Goal: Information Seeking & Learning: Compare options

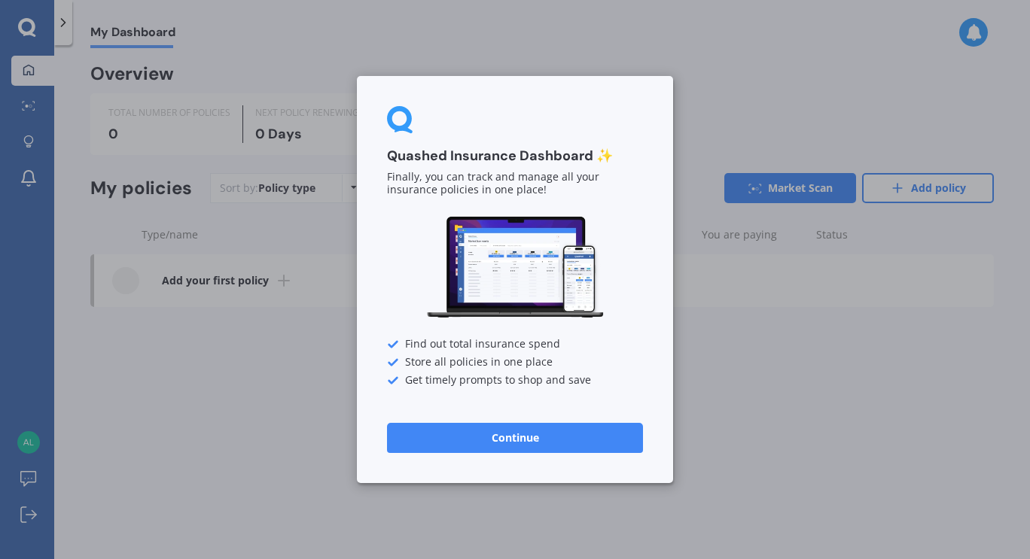
click at [575, 437] on button "Continue" at bounding box center [515, 438] width 256 height 30
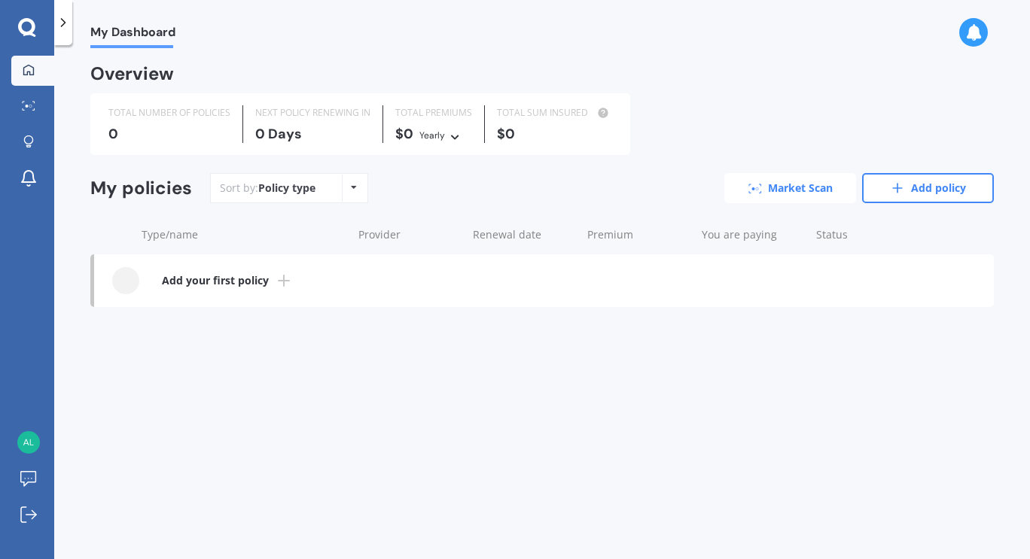
click at [762, 184] on link "Market Scan" at bounding box center [790, 188] width 132 height 30
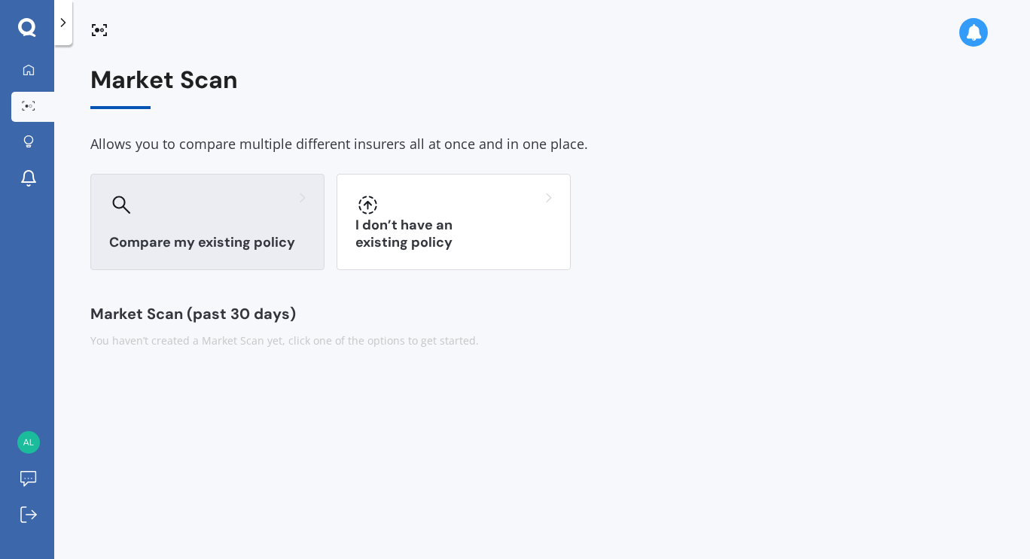
click at [224, 223] on div "Compare my existing policy" at bounding box center [207, 222] width 234 height 96
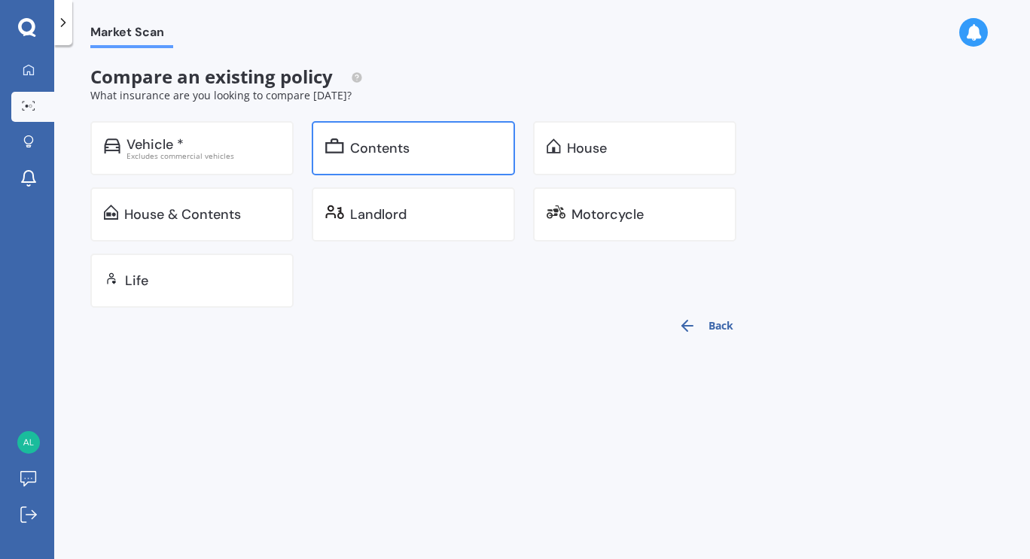
click at [355, 157] on div "Contents" at bounding box center [413, 148] width 203 height 54
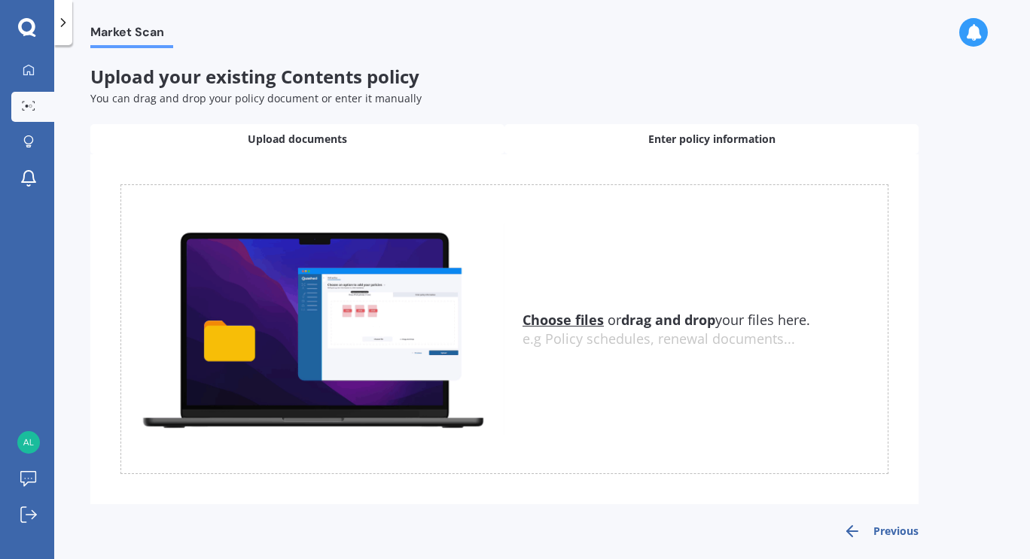
click at [608, 141] on div "Enter policy information" at bounding box center [711, 139] width 414 height 30
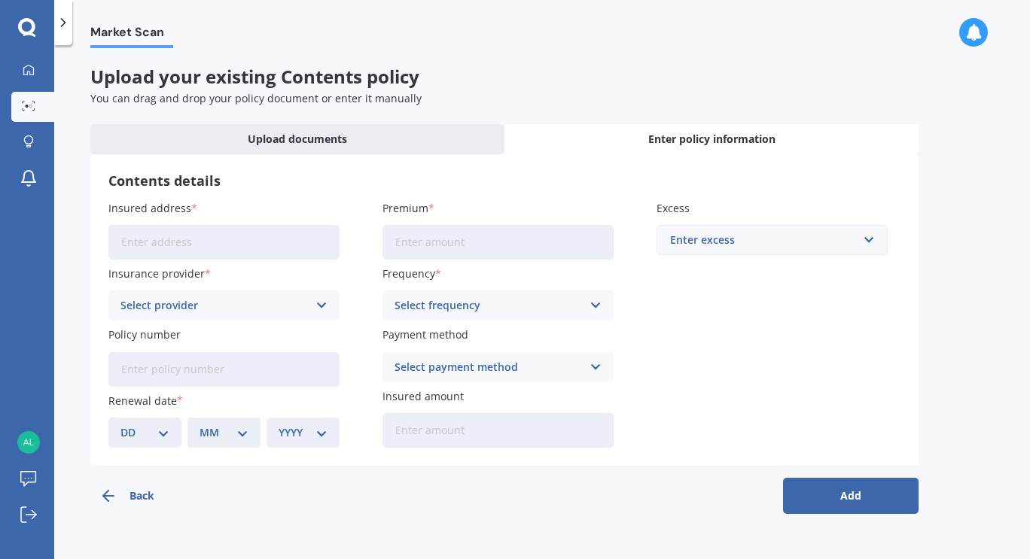
click at [209, 245] on input "Insured address" at bounding box center [223, 242] width 231 height 35
type input "[STREET_ADDRESS][PERSON_NAME]"
click at [254, 306] on div "Select provider" at bounding box center [213, 305] width 187 height 17
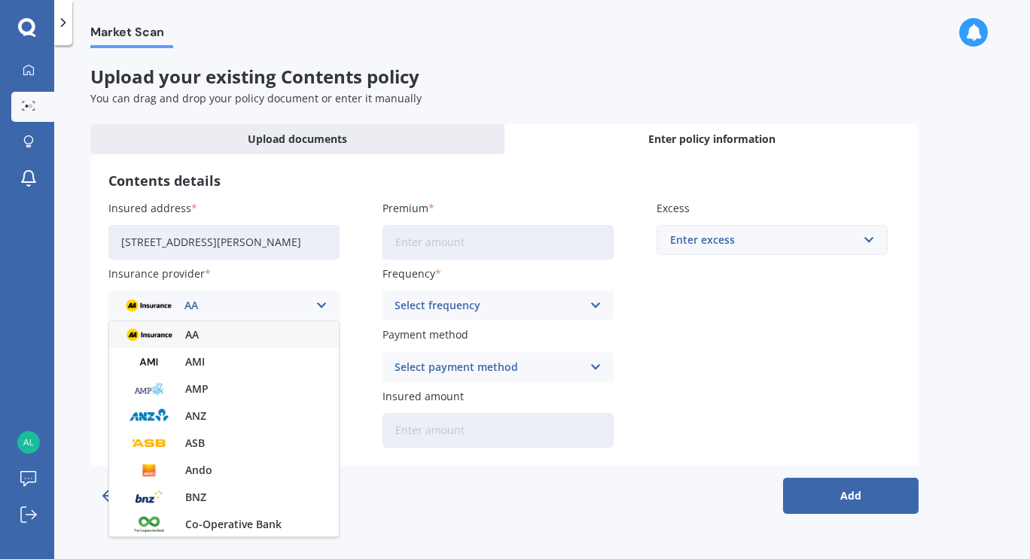
click at [194, 336] on span "AA" at bounding box center [192, 335] width 14 height 11
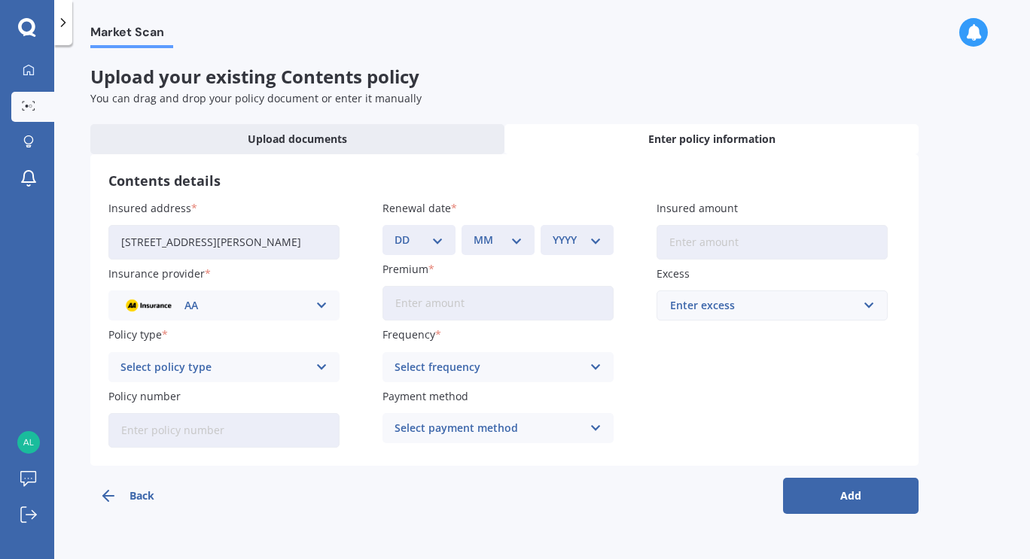
click at [325, 367] on icon at bounding box center [321, 367] width 13 height 17
click at [230, 394] on div "Contents Insurance" at bounding box center [224, 396] width 230 height 27
click at [437, 239] on select "DD 01 02 03 04 05 06 07 08 09 10 11 12 13 14 15 16 17 18 19 20 21 22 23 24 25 2…" at bounding box center [419, 240] width 49 height 17
select select "25"
click at [395, 232] on select "DD 01 02 03 04 05 06 07 08 09 10 11 12 13 14 15 16 17 18 19 20 21 22 23 24 25 2…" at bounding box center [419, 240] width 49 height 17
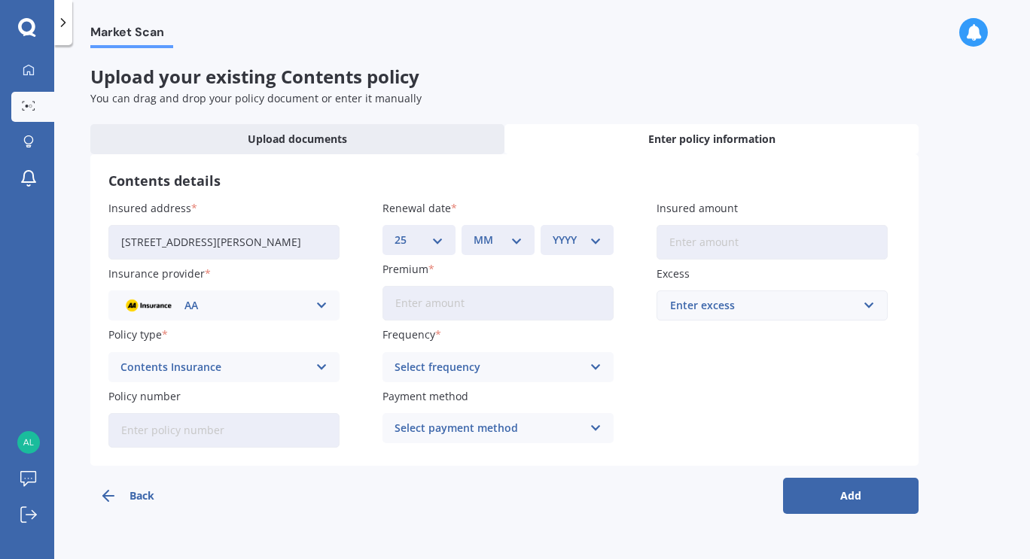
click at [518, 243] on select "MM 01 02 03 04 05 06 07 08 09 10 11 12" at bounding box center [498, 240] width 49 height 17
select select "10"
click at [474, 232] on select "MM 01 02 03 04 05 06 07 08 09 10 11 12" at bounding box center [498, 240] width 49 height 17
click at [593, 237] on select "YYYY 2027 2026 2025 2024 2023 2022 2021 2020 2019 2018 2017 2016 2015 2014 2013…" at bounding box center [577, 240] width 49 height 17
select select "2025"
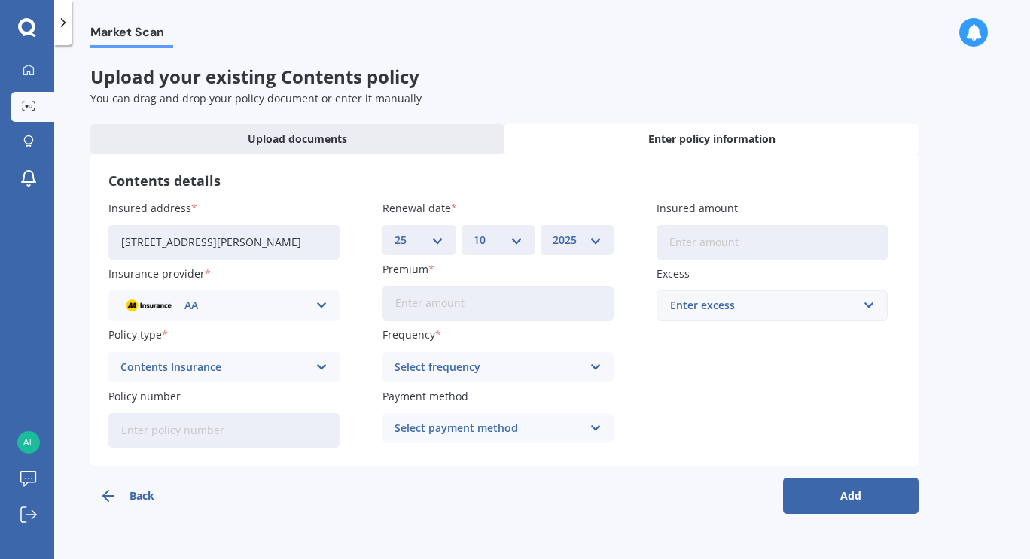
click at [553, 232] on select "YYYY 2027 2026 2025 2024 2023 2022 2021 2020 2019 2018 2017 2016 2015 2014 2013…" at bounding box center [577, 240] width 49 height 17
click at [535, 309] on input "Premium" at bounding box center [498, 303] width 231 height 35
type input "$808.00"
click at [594, 368] on icon at bounding box center [596, 367] width 13 height 17
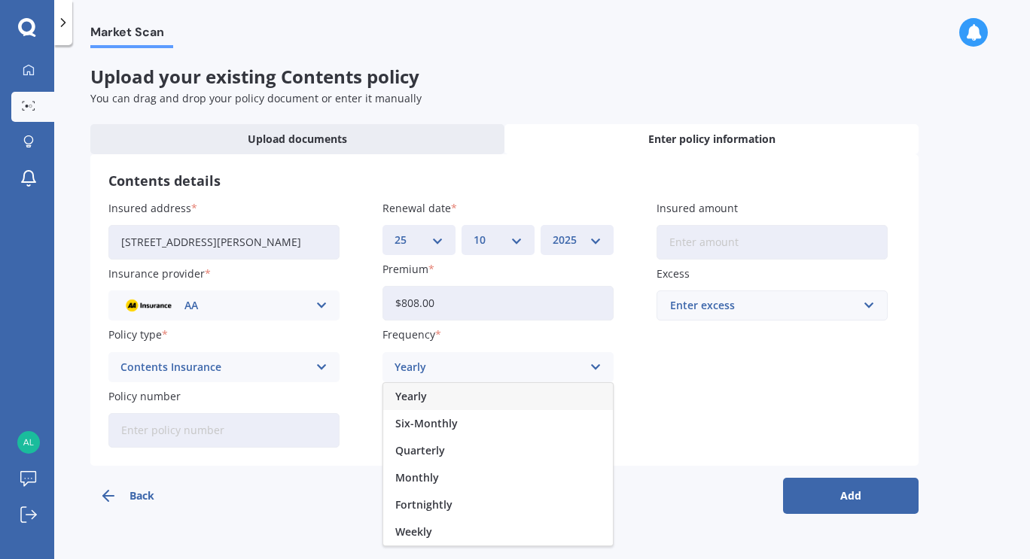
click at [559, 403] on div "Yearly" at bounding box center [498, 396] width 230 height 27
click at [594, 431] on icon at bounding box center [596, 428] width 13 height 17
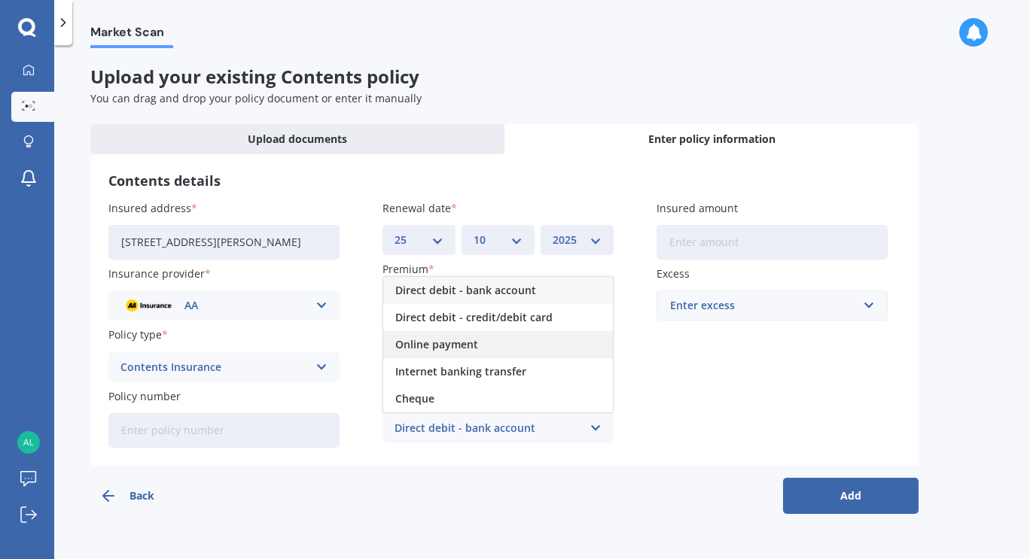
click at [462, 349] on span "Online payment" at bounding box center [436, 345] width 83 height 11
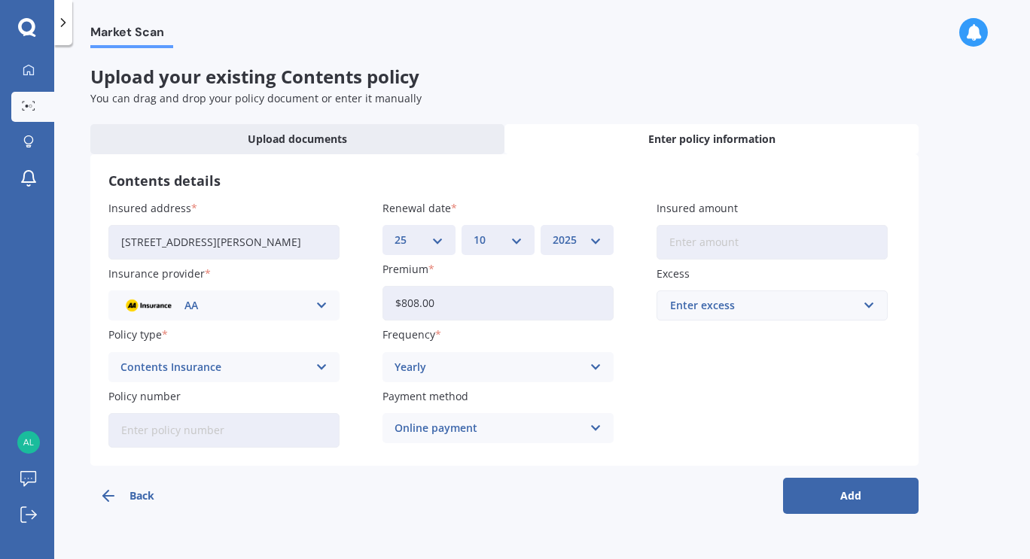
click at [699, 242] on input "Insured amount" at bounding box center [772, 242] width 231 height 35
type input "$134,000"
click at [874, 316] on input "text" at bounding box center [767, 305] width 218 height 29
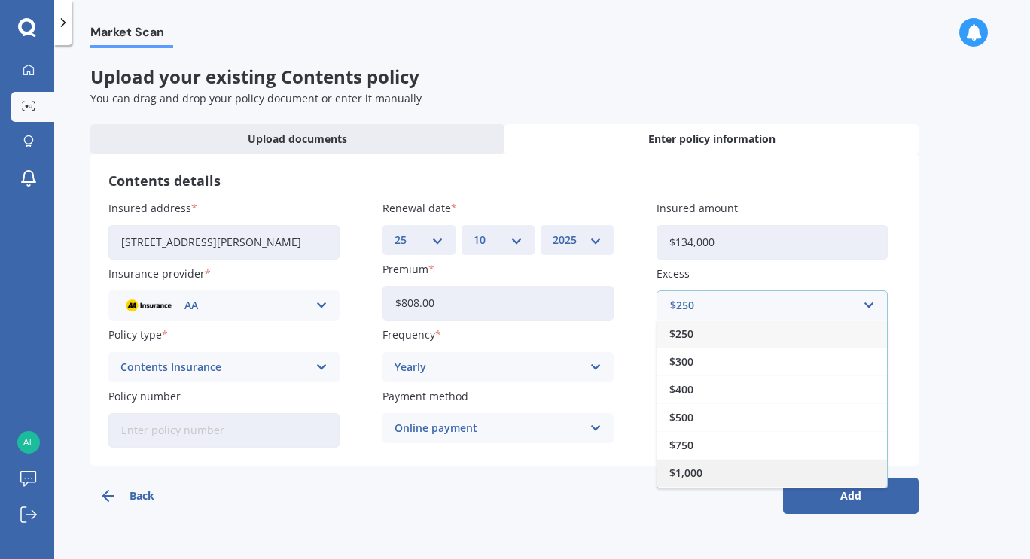
click at [769, 477] on div "$1,000" at bounding box center [772, 473] width 230 height 28
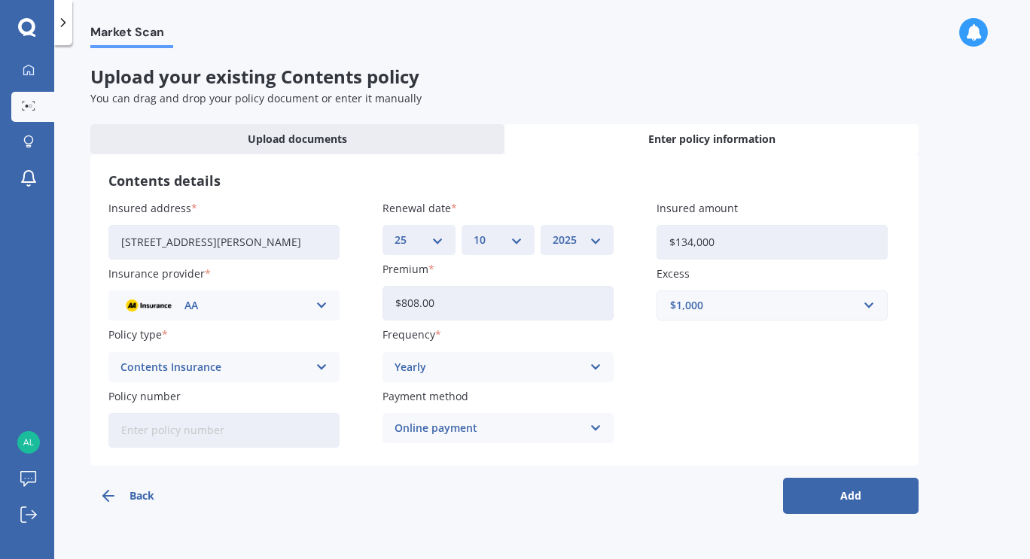
click at [853, 495] on button "Add" at bounding box center [851, 496] width 136 height 36
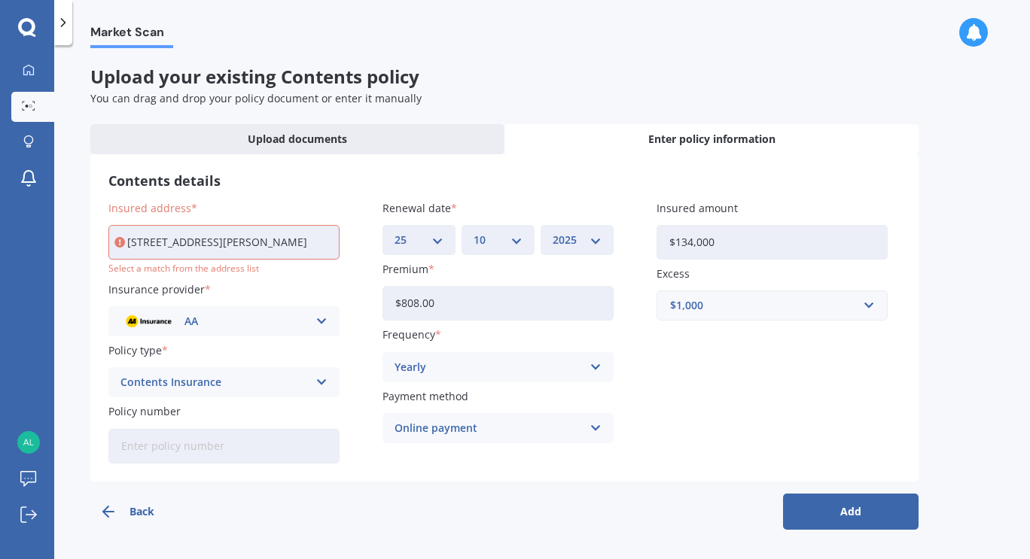
click at [264, 242] on input "[STREET_ADDRESS][PERSON_NAME]" at bounding box center [223, 242] width 231 height 35
click at [851, 509] on button "Add" at bounding box center [851, 512] width 136 height 36
click at [857, 501] on button "Add" at bounding box center [851, 512] width 136 height 36
click at [306, 236] on input "[STREET_ADDRESS][PERSON_NAME]" at bounding box center [223, 242] width 231 height 35
click at [308, 237] on input "[STREET_ADDRESS][PERSON_NAME], None / Not Applicable 5713" at bounding box center [223, 242] width 231 height 35
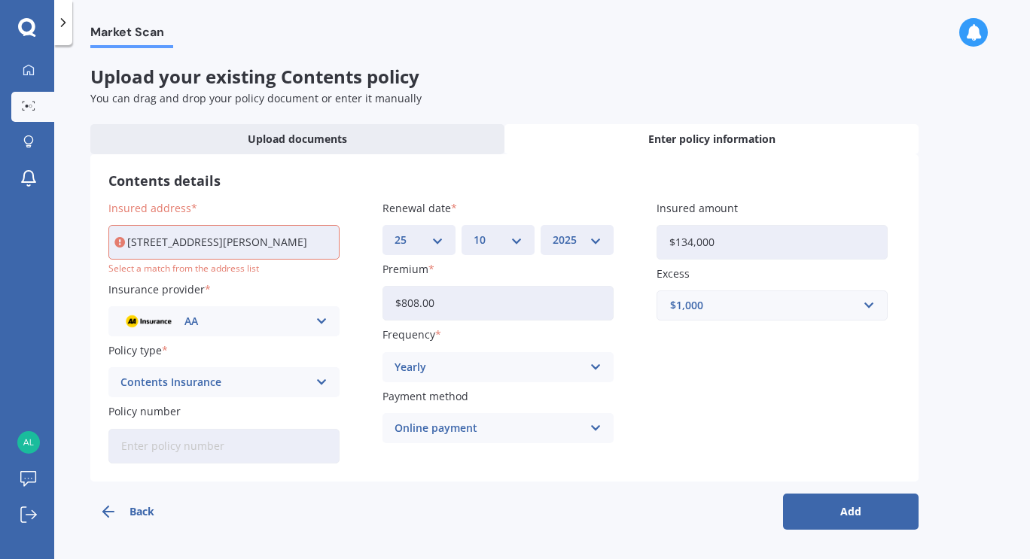
click at [224, 246] on input "[STREET_ADDRESS][PERSON_NAME]" at bounding box center [223, 242] width 231 height 35
click at [222, 245] on input "[STREET_ADDRESS][PERSON_NAME]" at bounding box center [223, 242] width 231 height 35
type input "[STREET_ADDRESS][PERSON_NAME]"
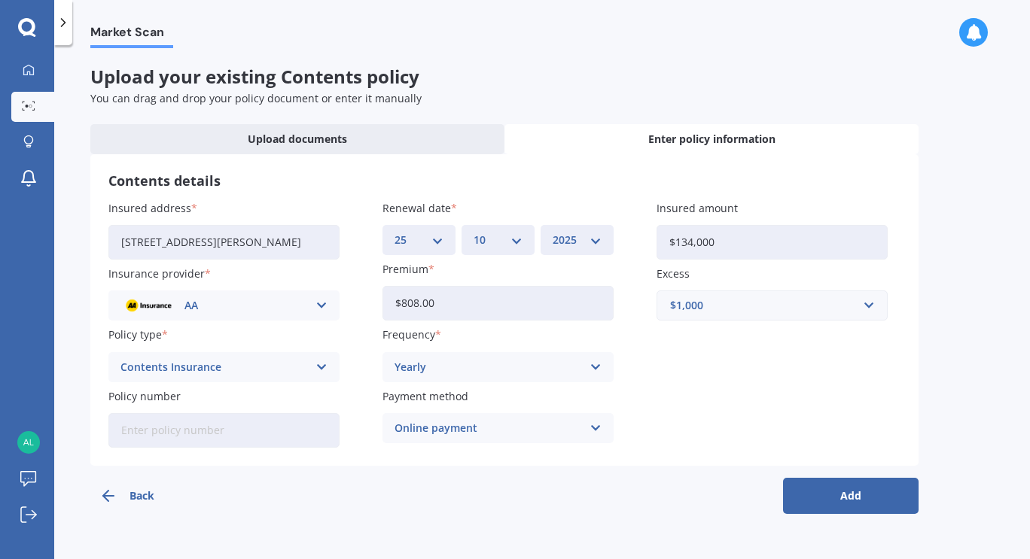
click at [842, 501] on button "Add" at bounding box center [851, 496] width 136 height 36
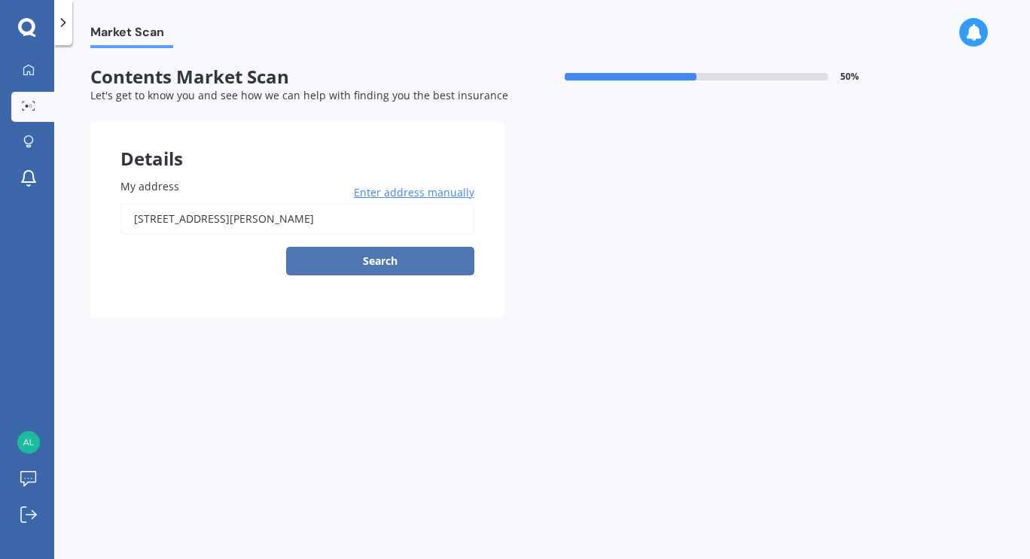
click at [422, 266] on button "Search" at bounding box center [380, 261] width 188 height 29
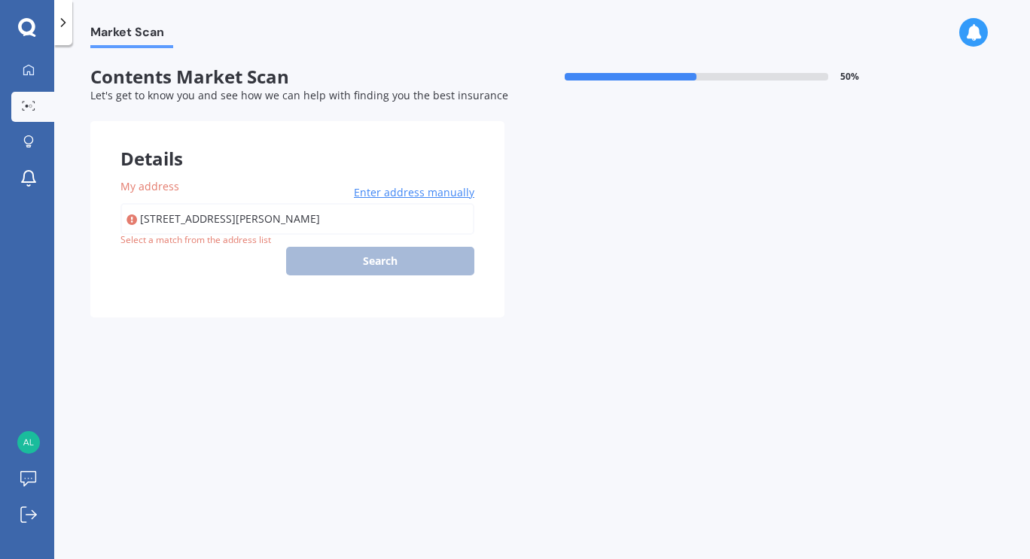
type input "[STREET_ADDRESS][PERSON_NAME]"
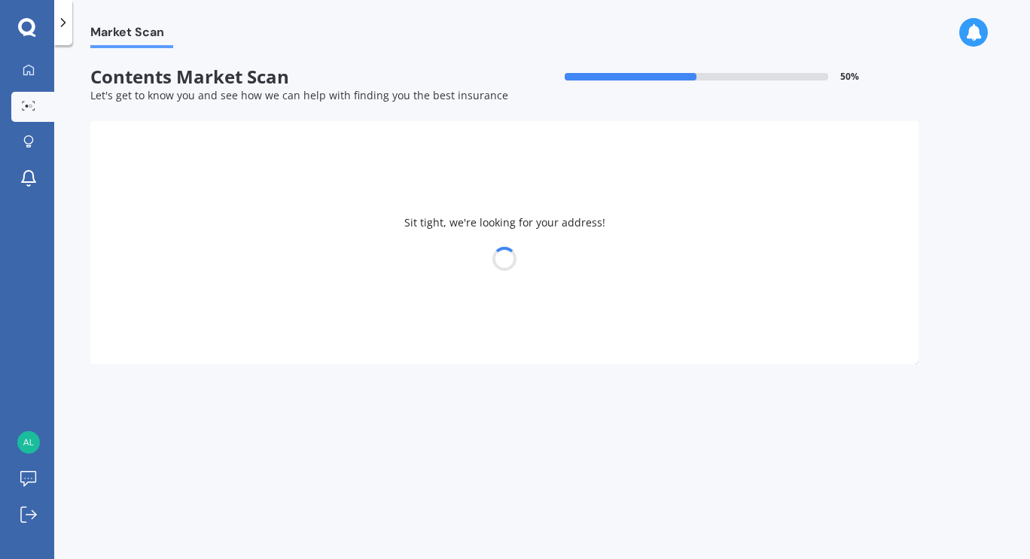
select select "28"
select select "11"
select select "1951"
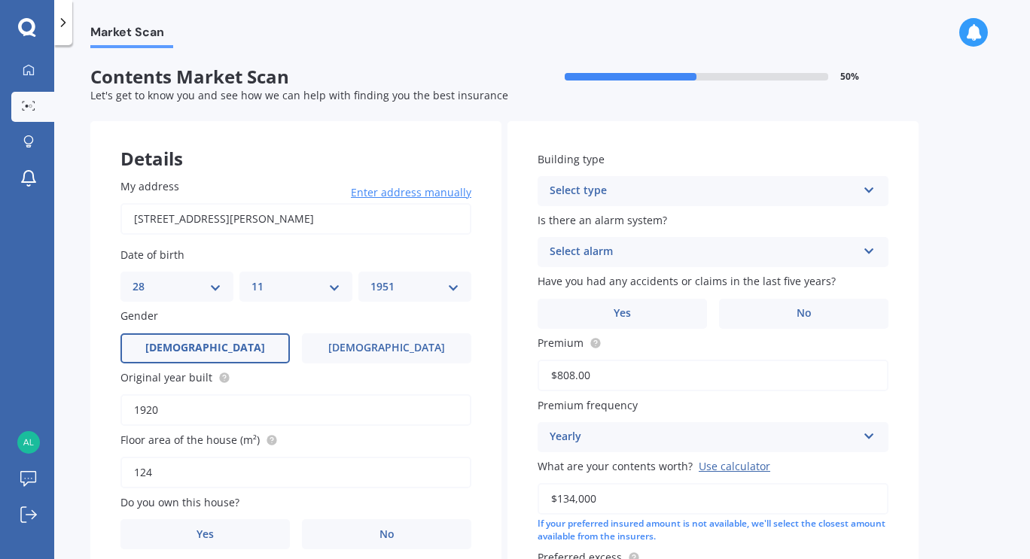
scroll to position [225, 0]
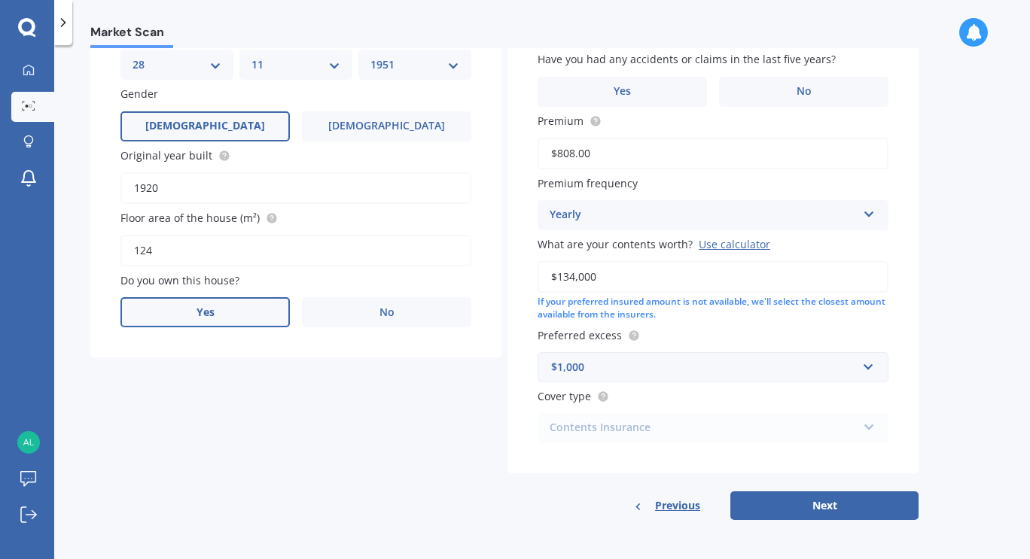
click at [209, 312] on span "Yes" at bounding box center [206, 312] width 18 height 13
click at [0, 0] on input "Yes" at bounding box center [0, 0] width 0 height 0
click at [454, 370] on icon at bounding box center [452, 370] width 13 height 11
click at [245, 404] on div "Owner" at bounding box center [295, 403] width 349 height 27
click at [452, 437] on icon at bounding box center [452, 431] width 13 height 11
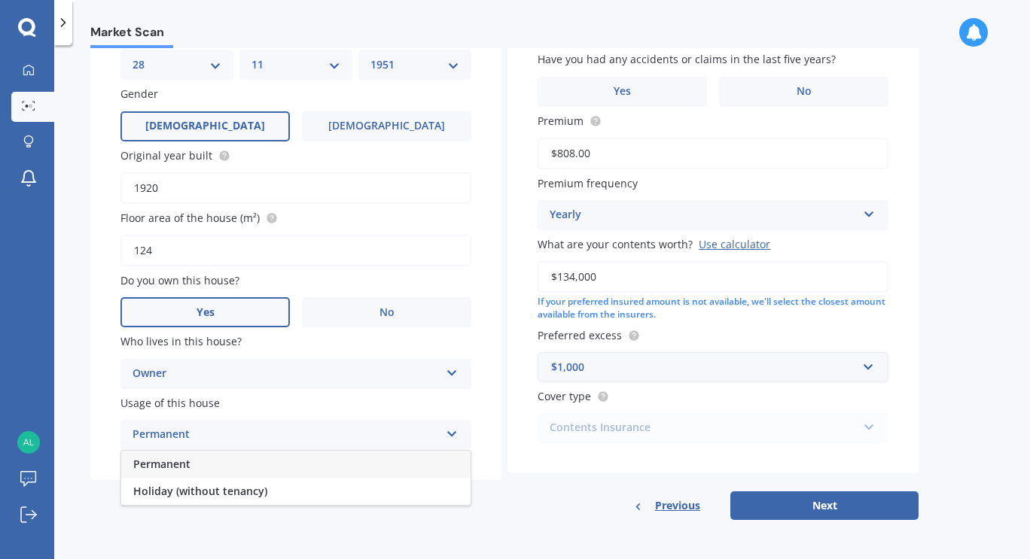
click at [346, 460] on div "Permanent" at bounding box center [295, 464] width 349 height 27
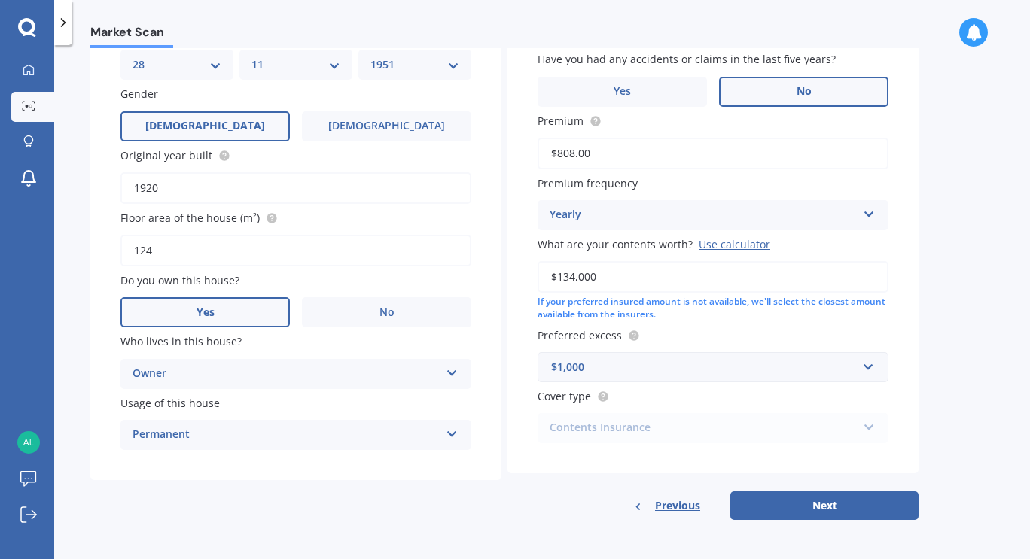
click at [782, 85] on label "No" at bounding box center [803, 92] width 169 height 30
click at [0, 0] on input "No" at bounding box center [0, 0] width 0 height 0
click at [841, 501] on button "Next" at bounding box center [824, 506] width 188 height 29
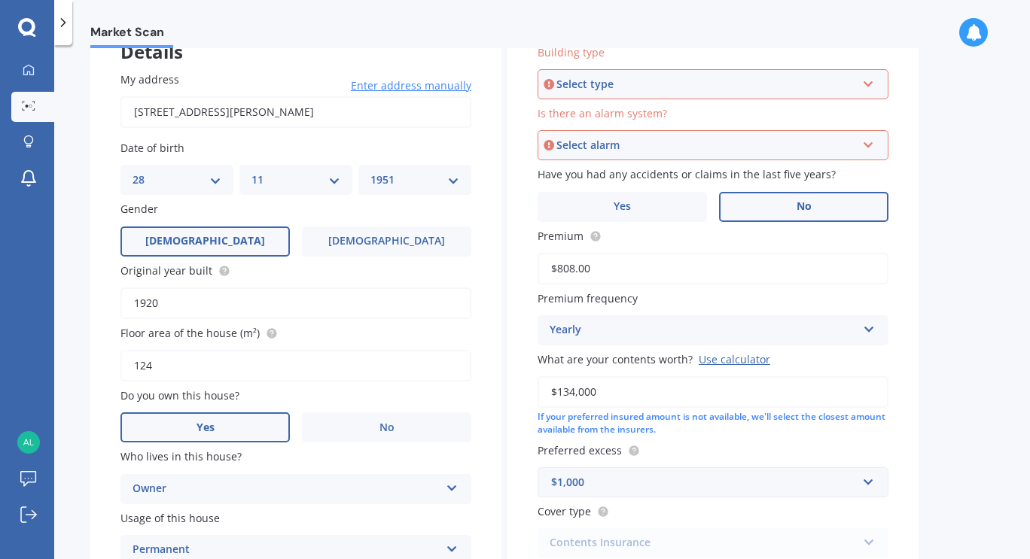
scroll to position [103, 0]
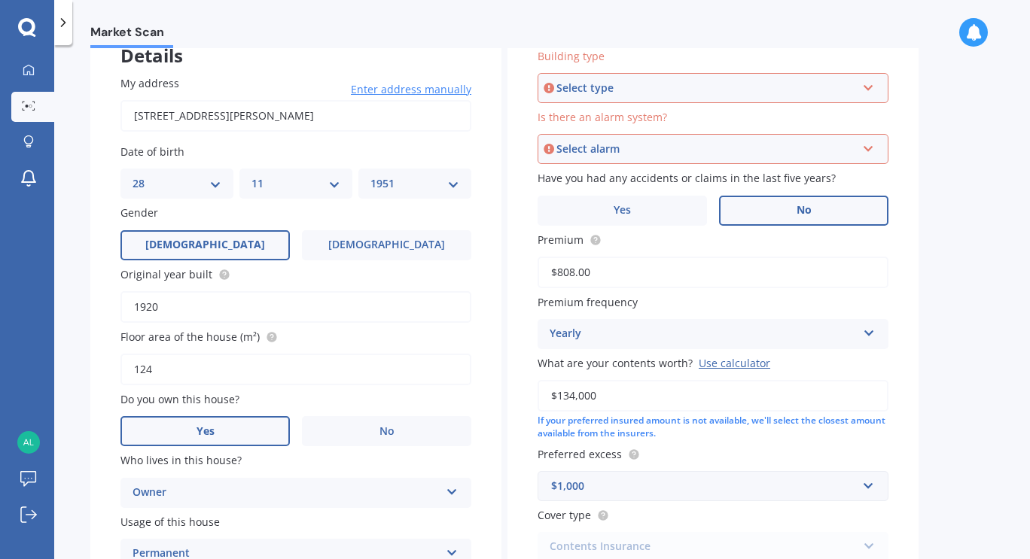
click at [679, 92] on div "Select type" at bounding box center [706, 88] width 300 height 17
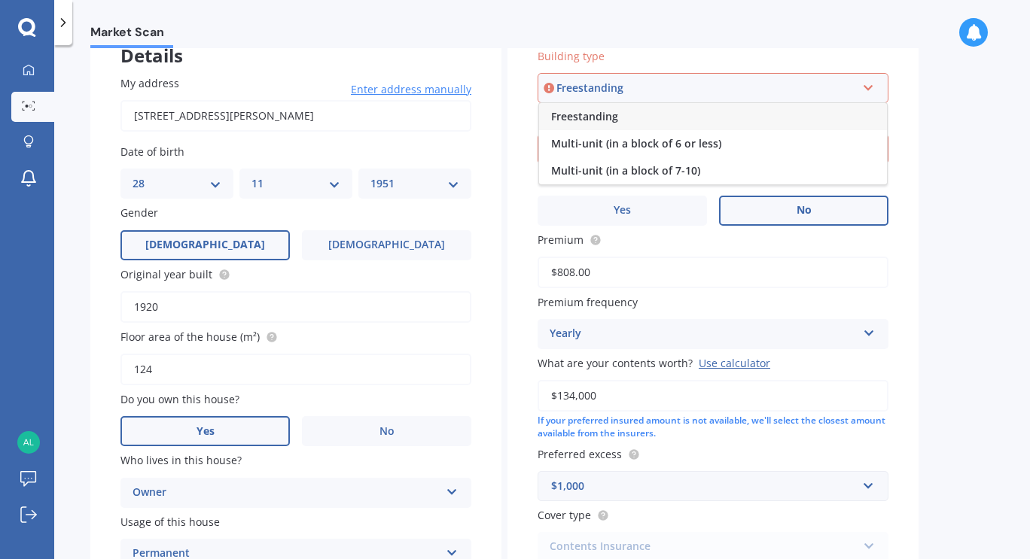
click at [631, 113] on div "Freestanding" at bounding box center [713, 116] width 348 height 27
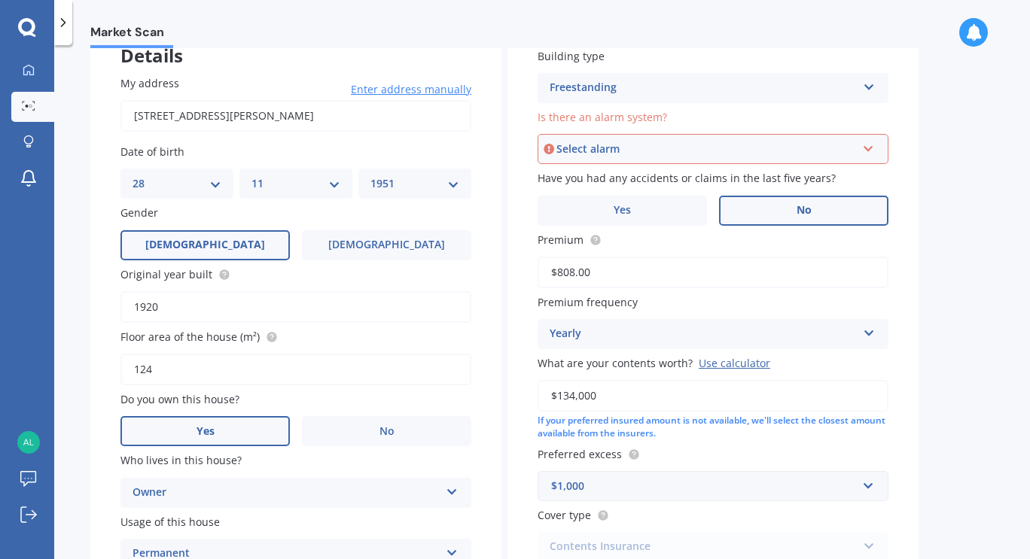
click at [628, 151] on div "Select alarm" at bounding box center [706, 149] width 300 height 17
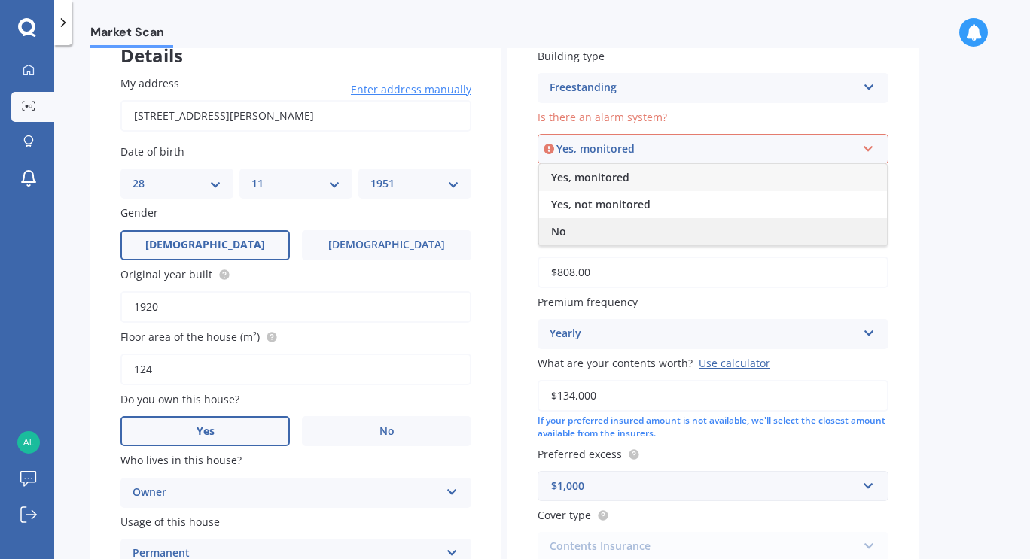
click at [579, 226] on div "No" at bounding box center [713, 231] width 348 height 27
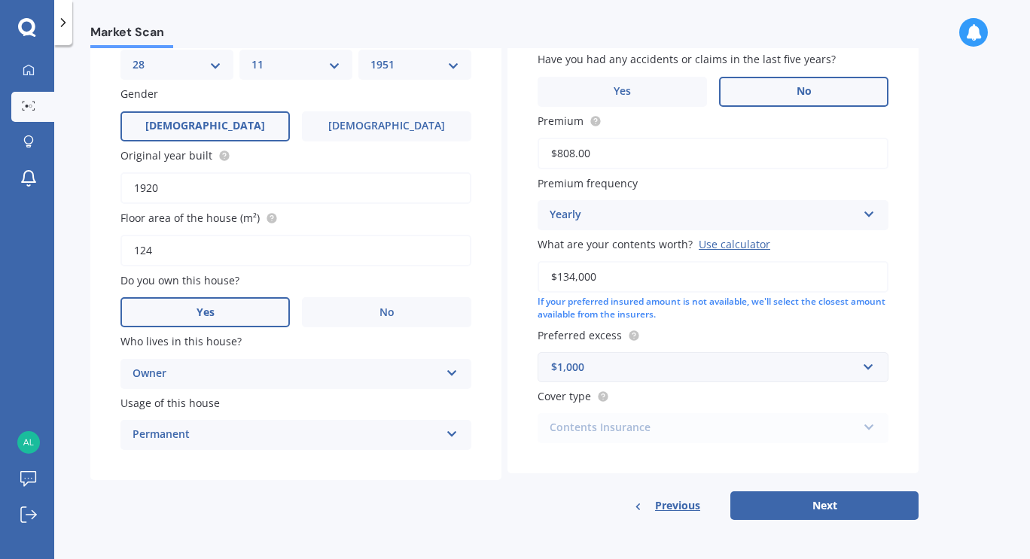
scroll to position [225, 0]
click at [795, 506] on button "Next" at bounding box center [824, 506] width 188 height 29
select select "28"
select select "11"
select select "1951"
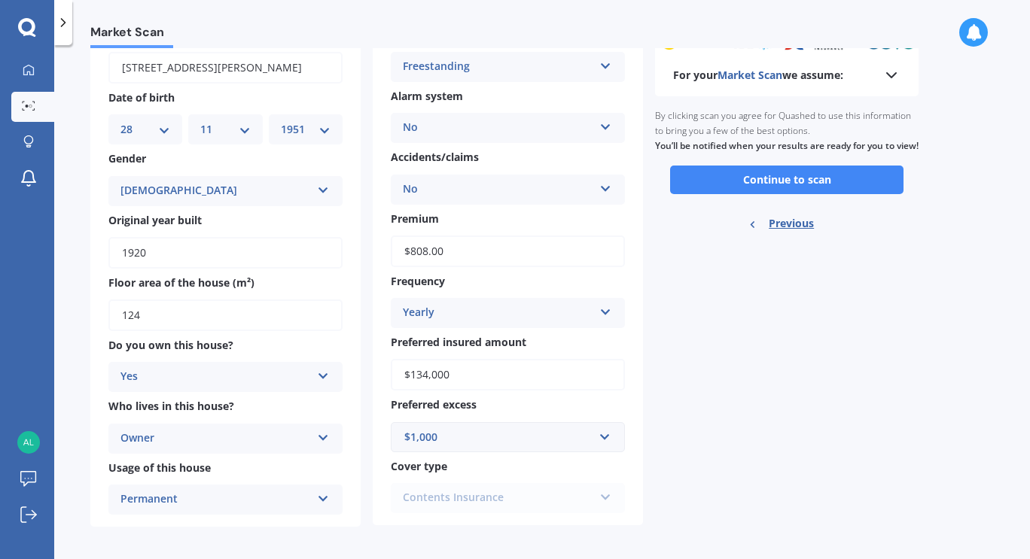
scroll to position [116, 0]
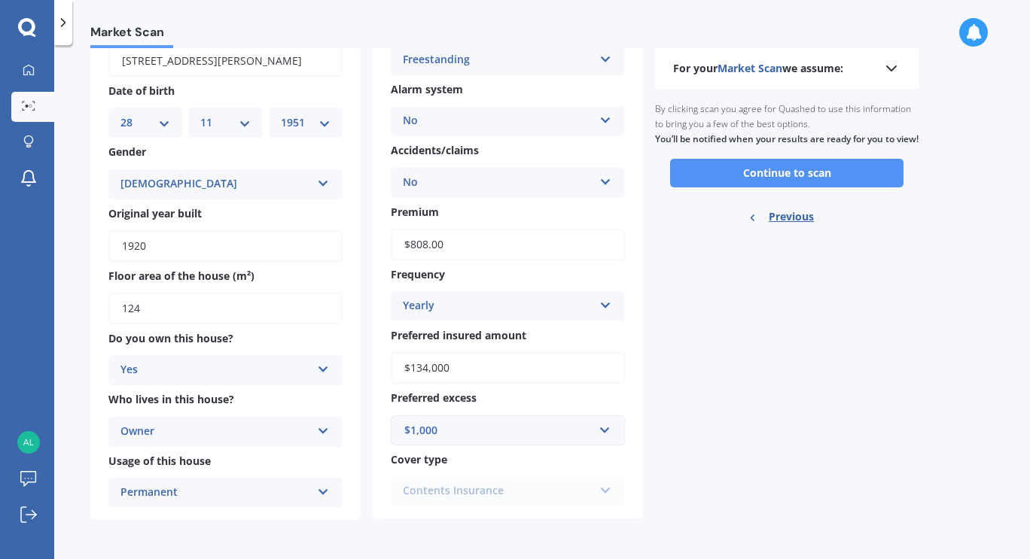
click at [800, 182] on button "Continue to scan" at bounding box center [786, 173] width 233 height 29
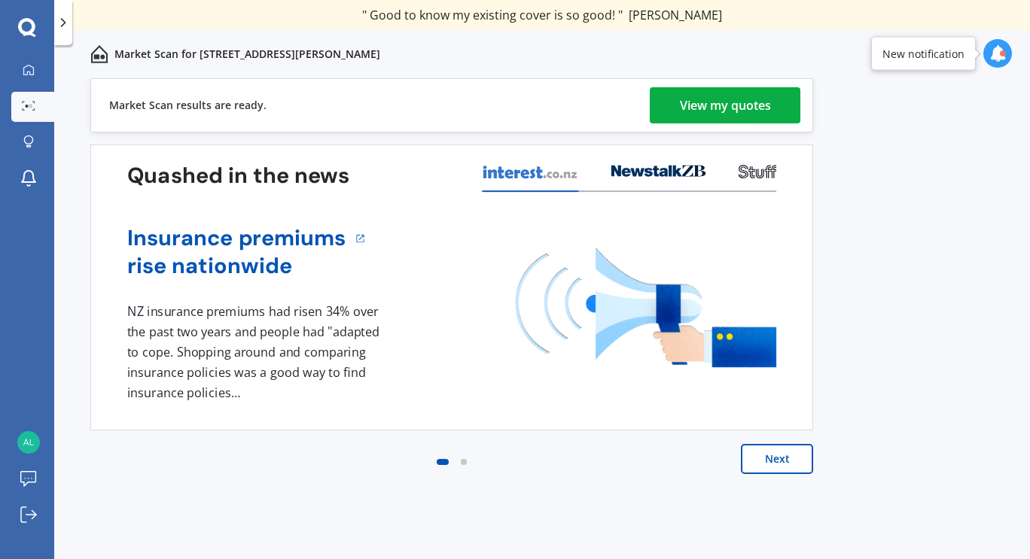
click at [751, 109] on div "View my quotes" at bounding box center [725, 105] width 91 height 36
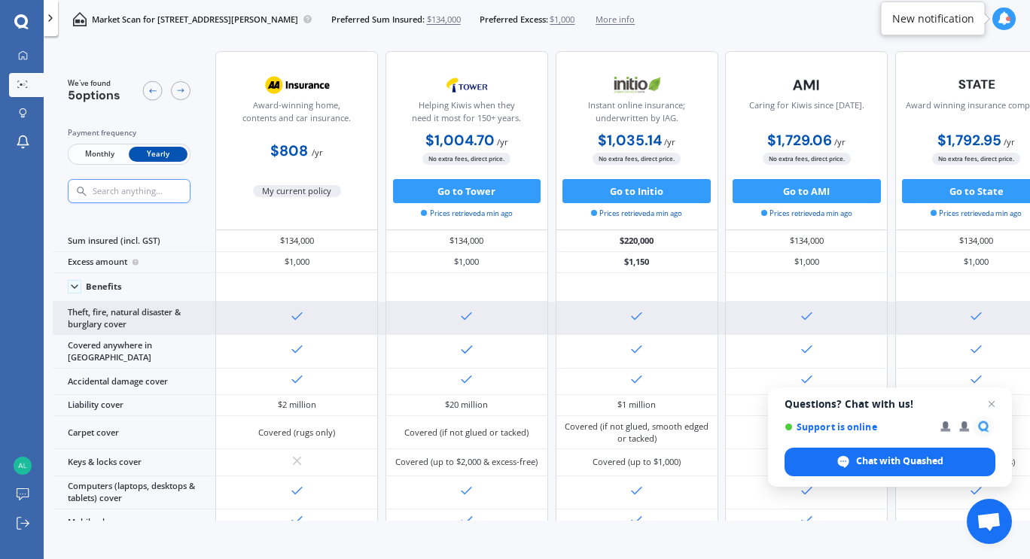
scroll to position [980, 0]
